Goal: Navigation & Orientation: Find specific page/section

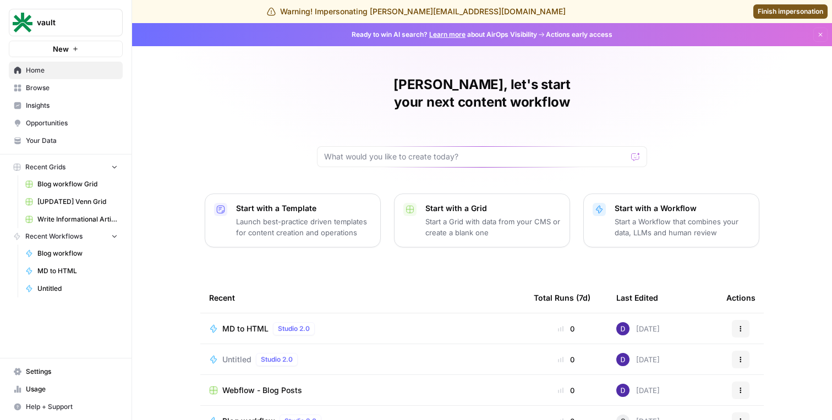
click at [50, 92] on span "Browse" at bounding box center [72, 88] width 92 height 10
click at [758, 6] on link "Finish impersonation" at bounding box center [790, 11] width 74 height 14
